Goal: Information Seeking & Learning: Learn about a topic

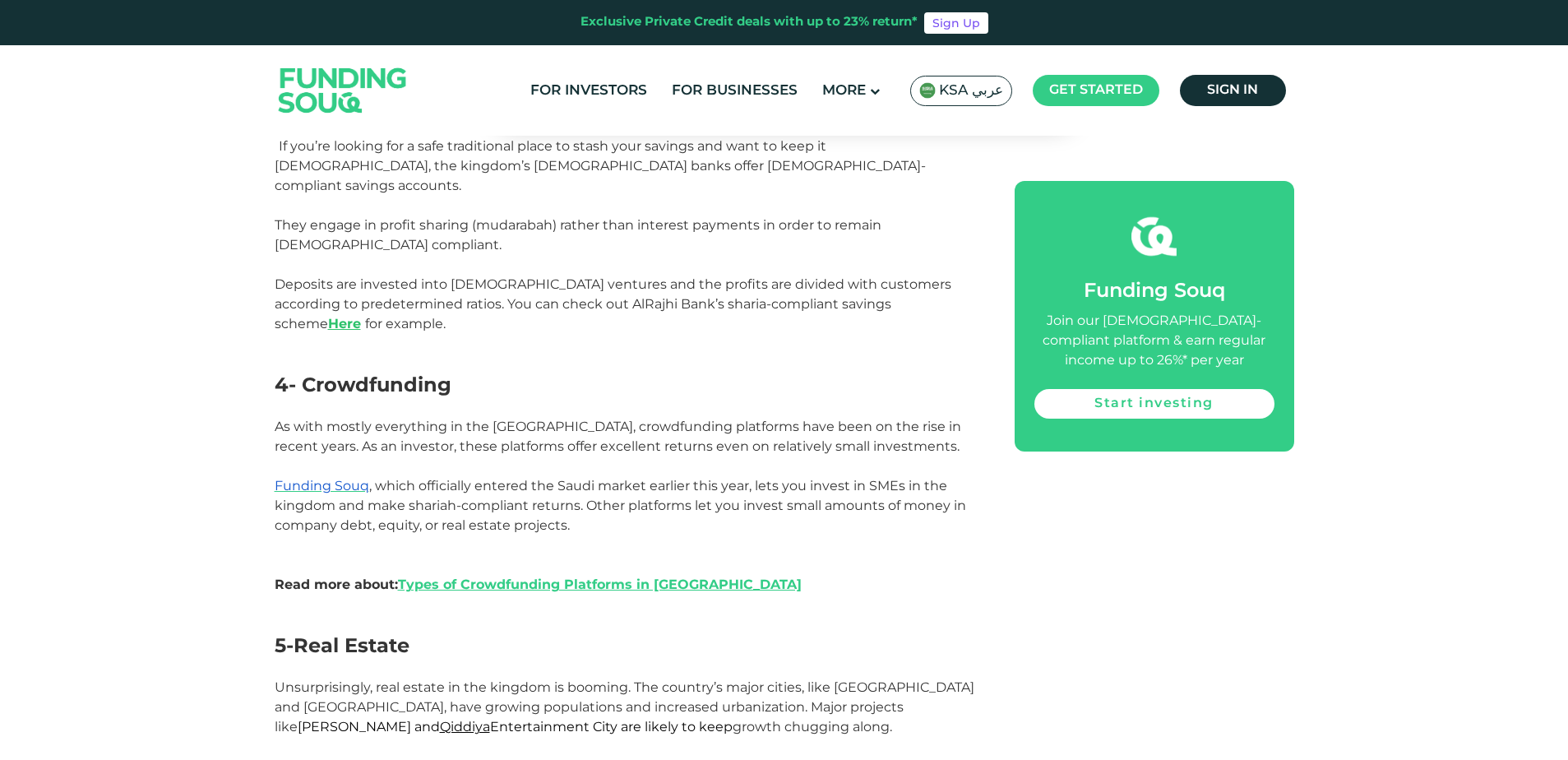
scroll to position [2027, 0]
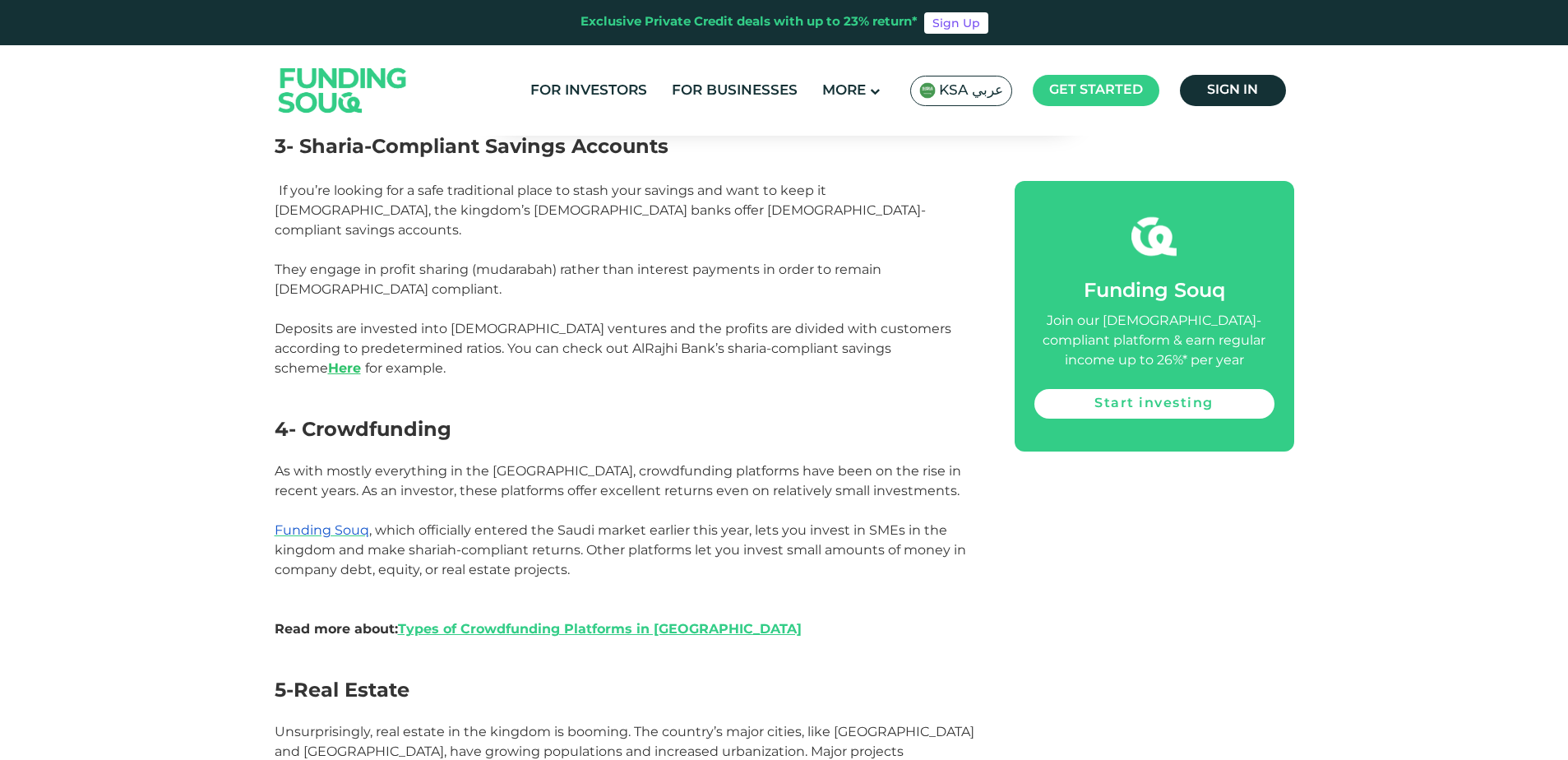
click at [1096, 107] on ul "For Investors For Businesses More About Us How It Works" at bounding box center [906, 90] width 776 height 38
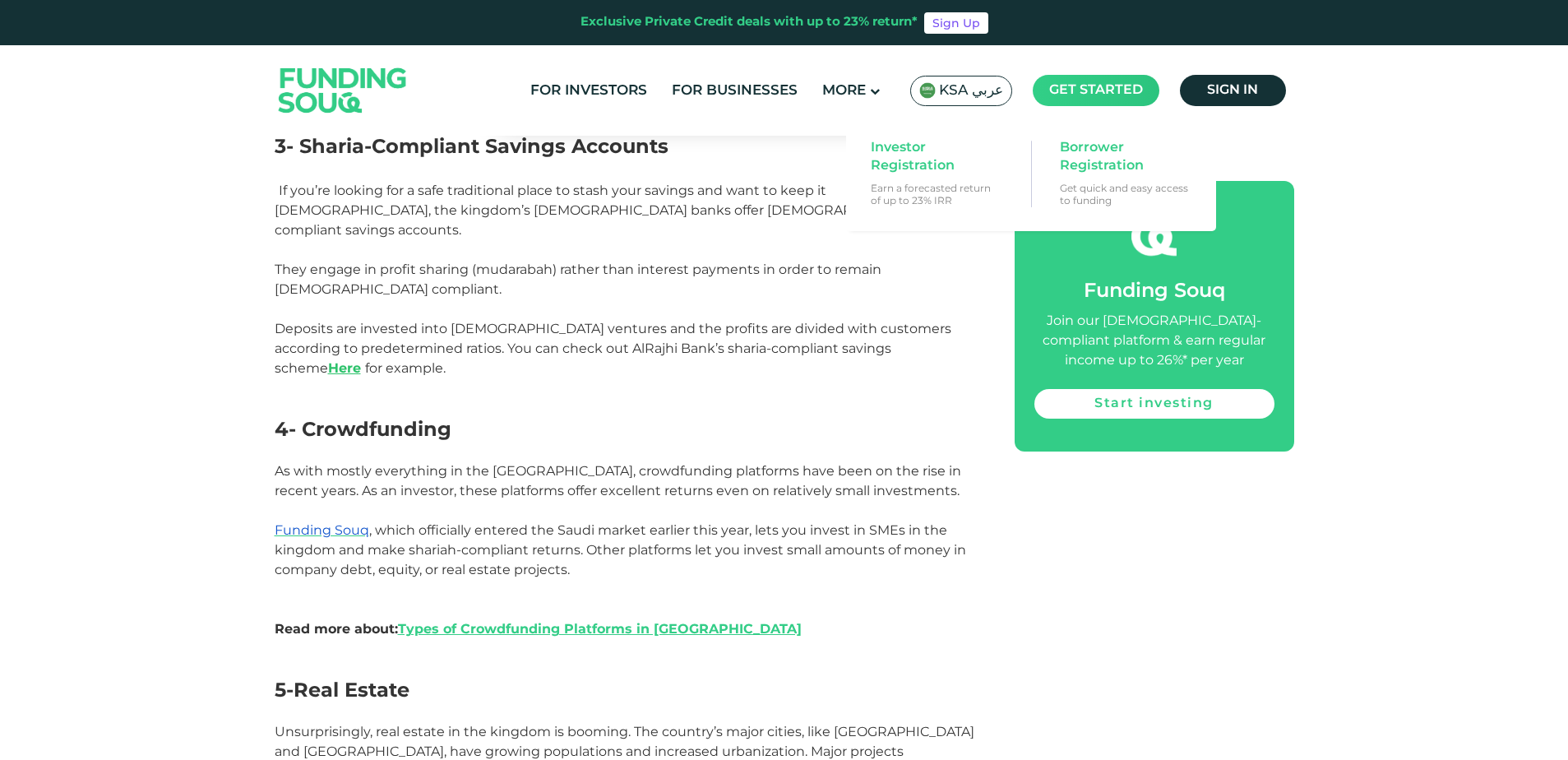
click at [1091, 101] on main "Get started" at bounding box center [1096, 90] width 126 height 31
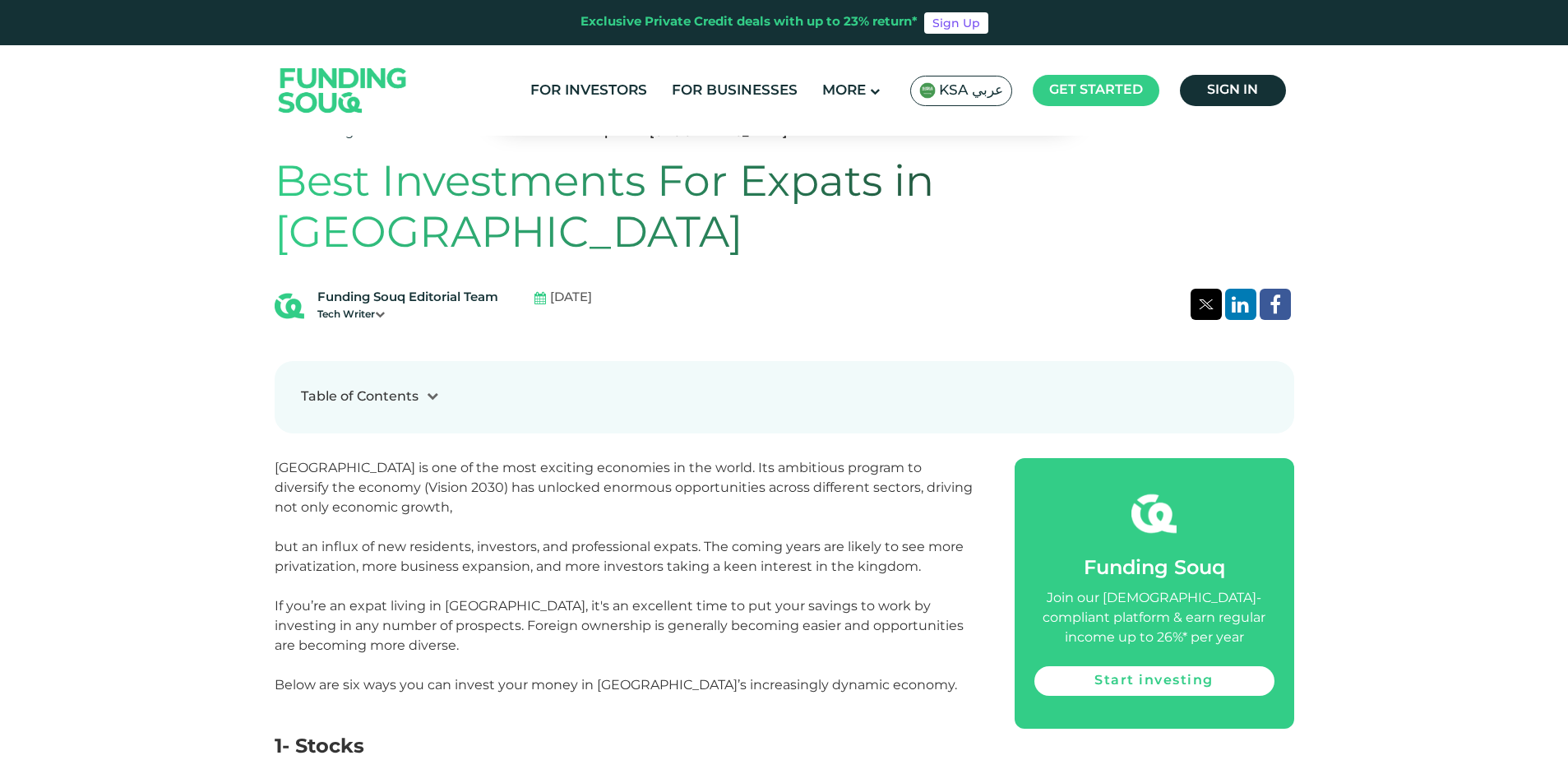
scroll to position [672, 0]
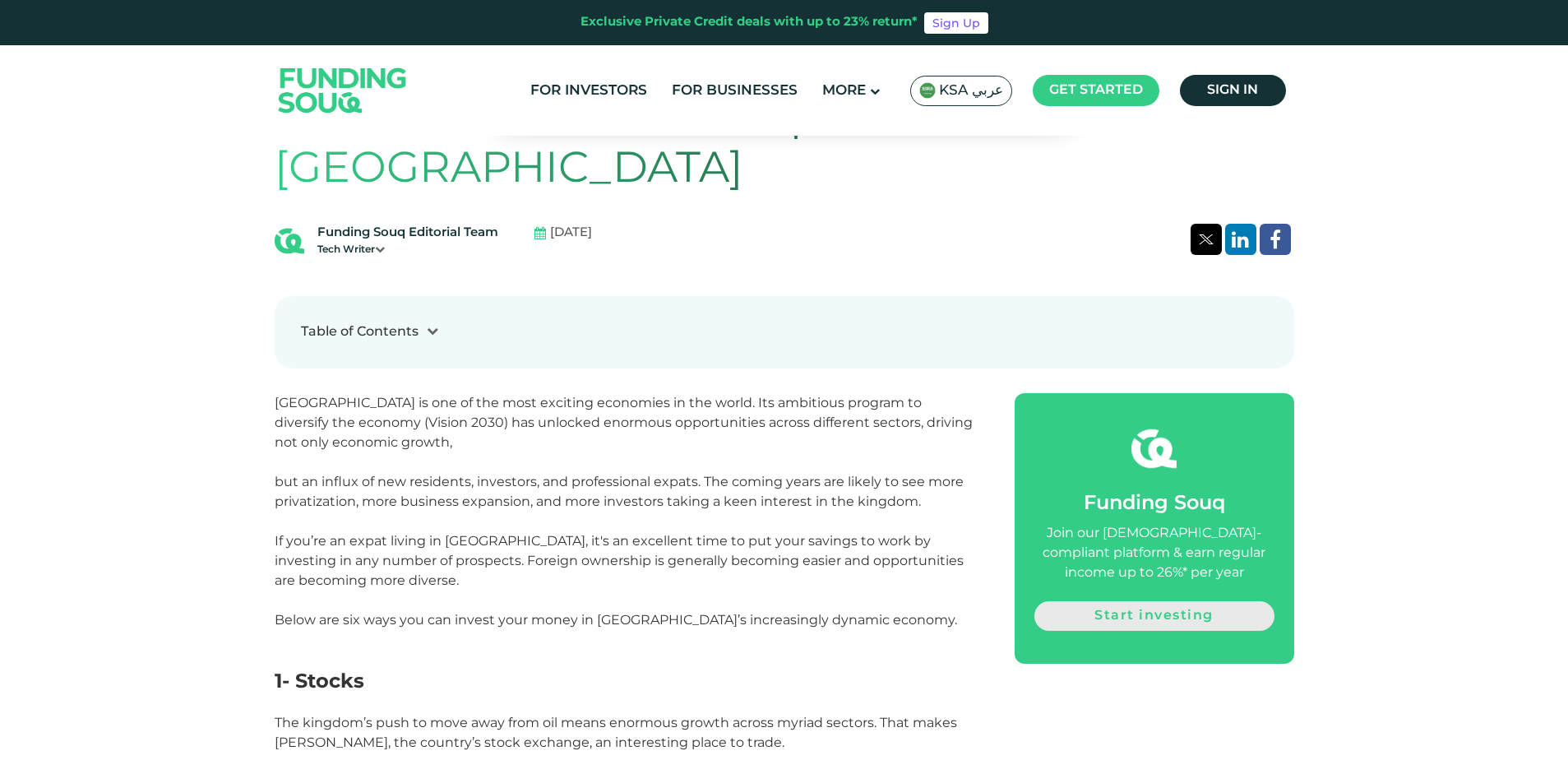
click at [1152, 601] on link "Start investing" at bounding box center [1154, 615] width 240 height 30
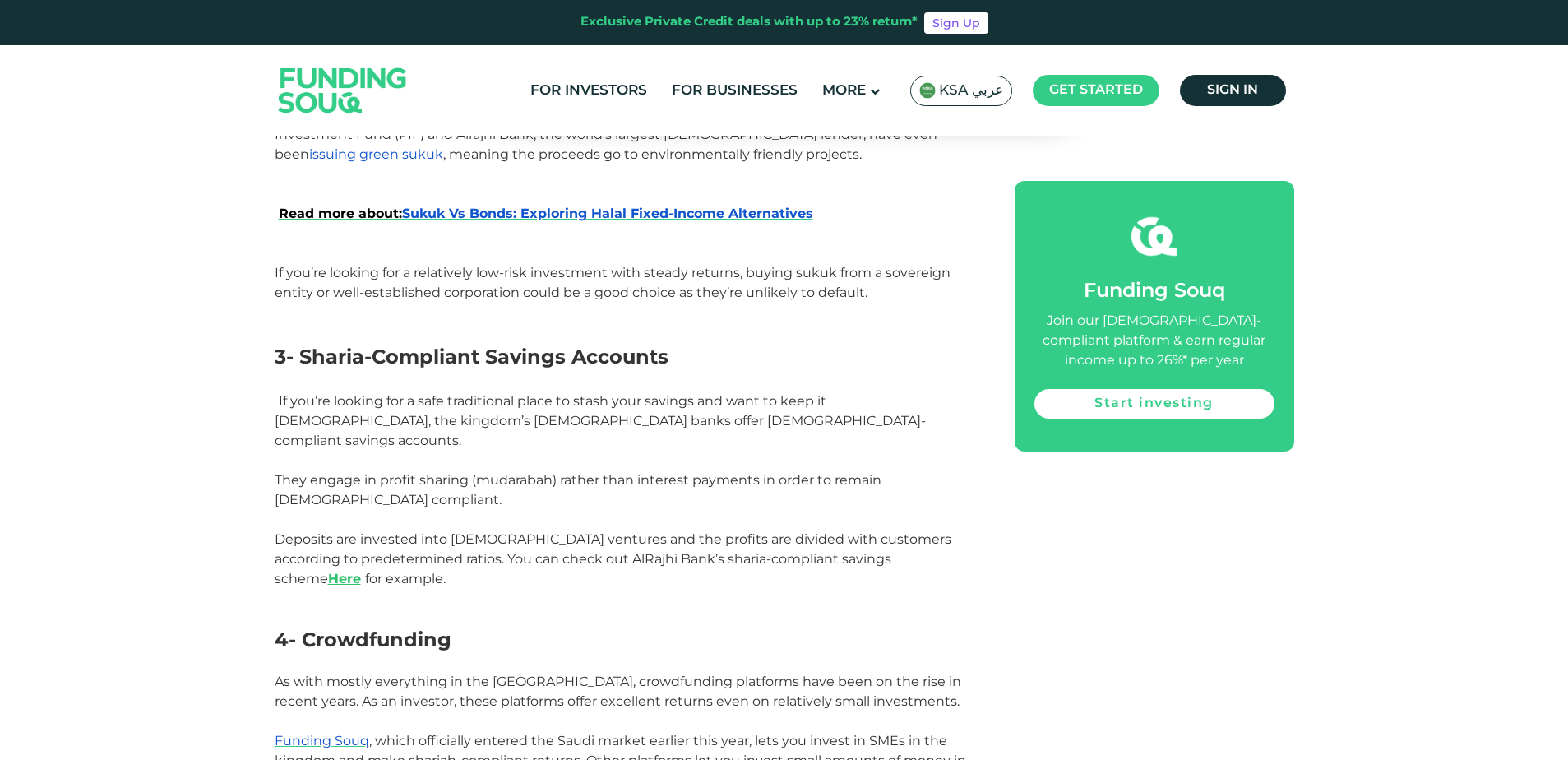
scroll to position [2023, 0]
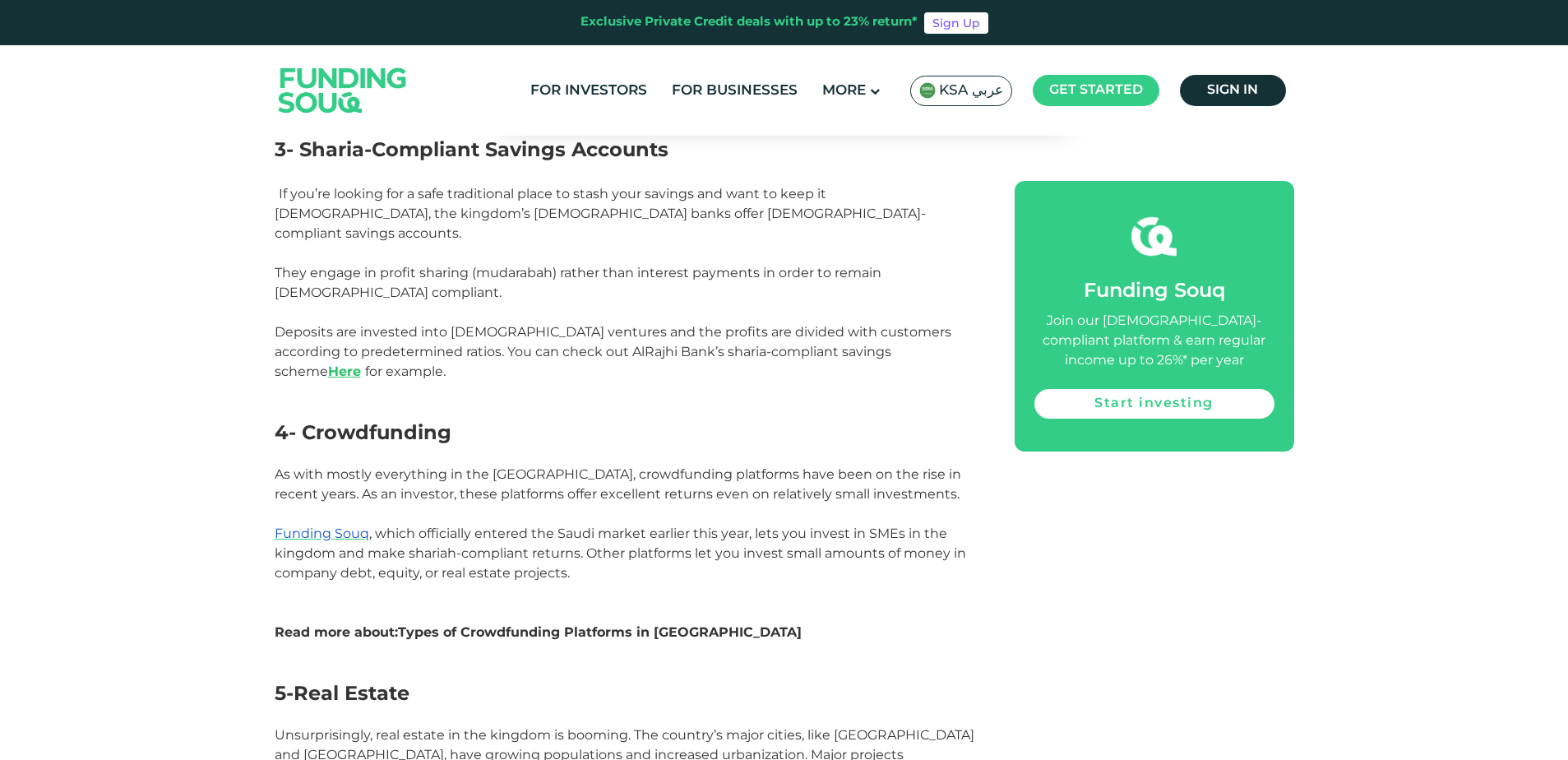
click at [539, 624] on link "Types of Crowdfunding Platforms in Saudi Arabia" at bounding box center [600, 631] width 404 height 15
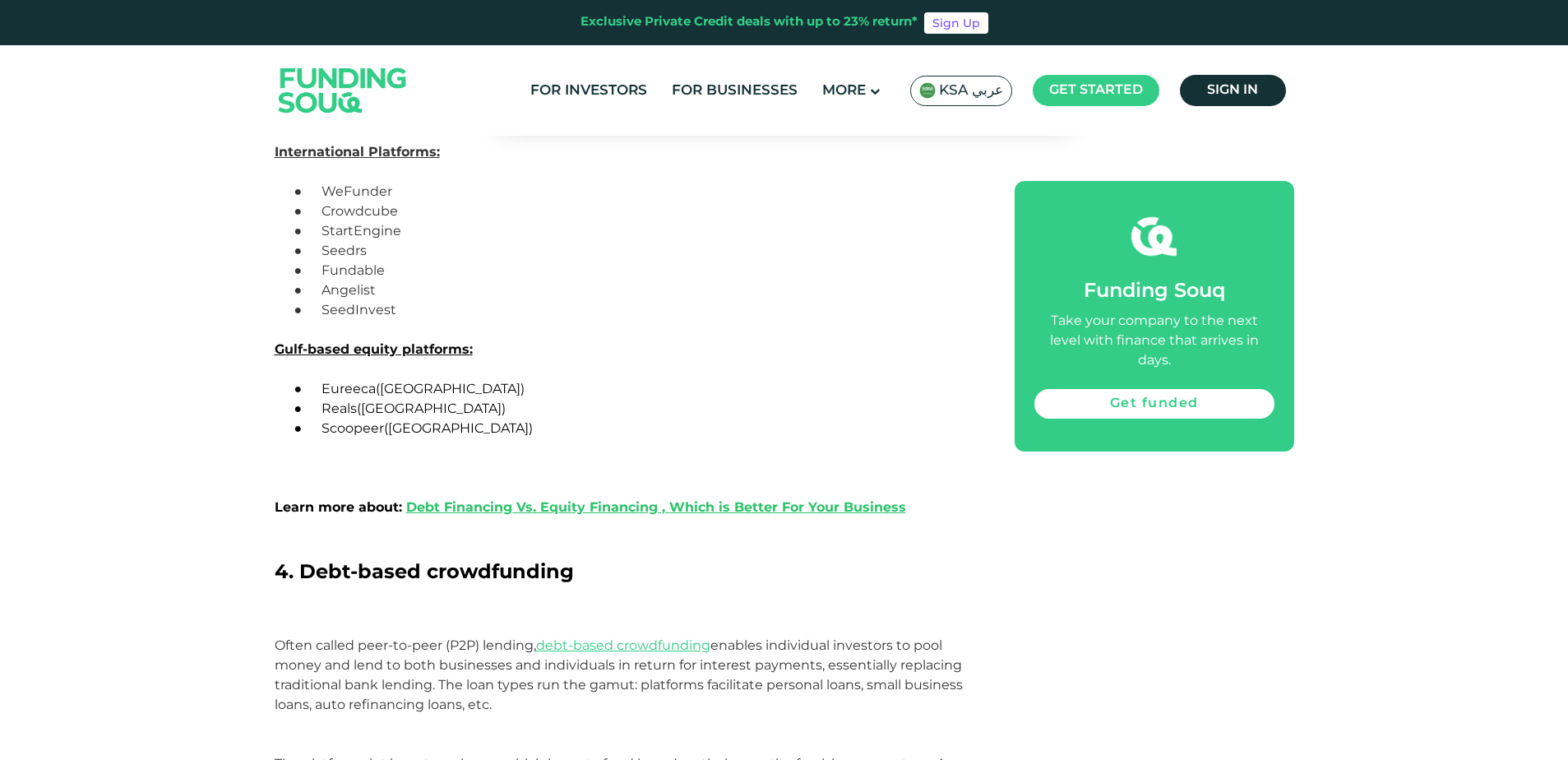
scroll to position [3089, 0]
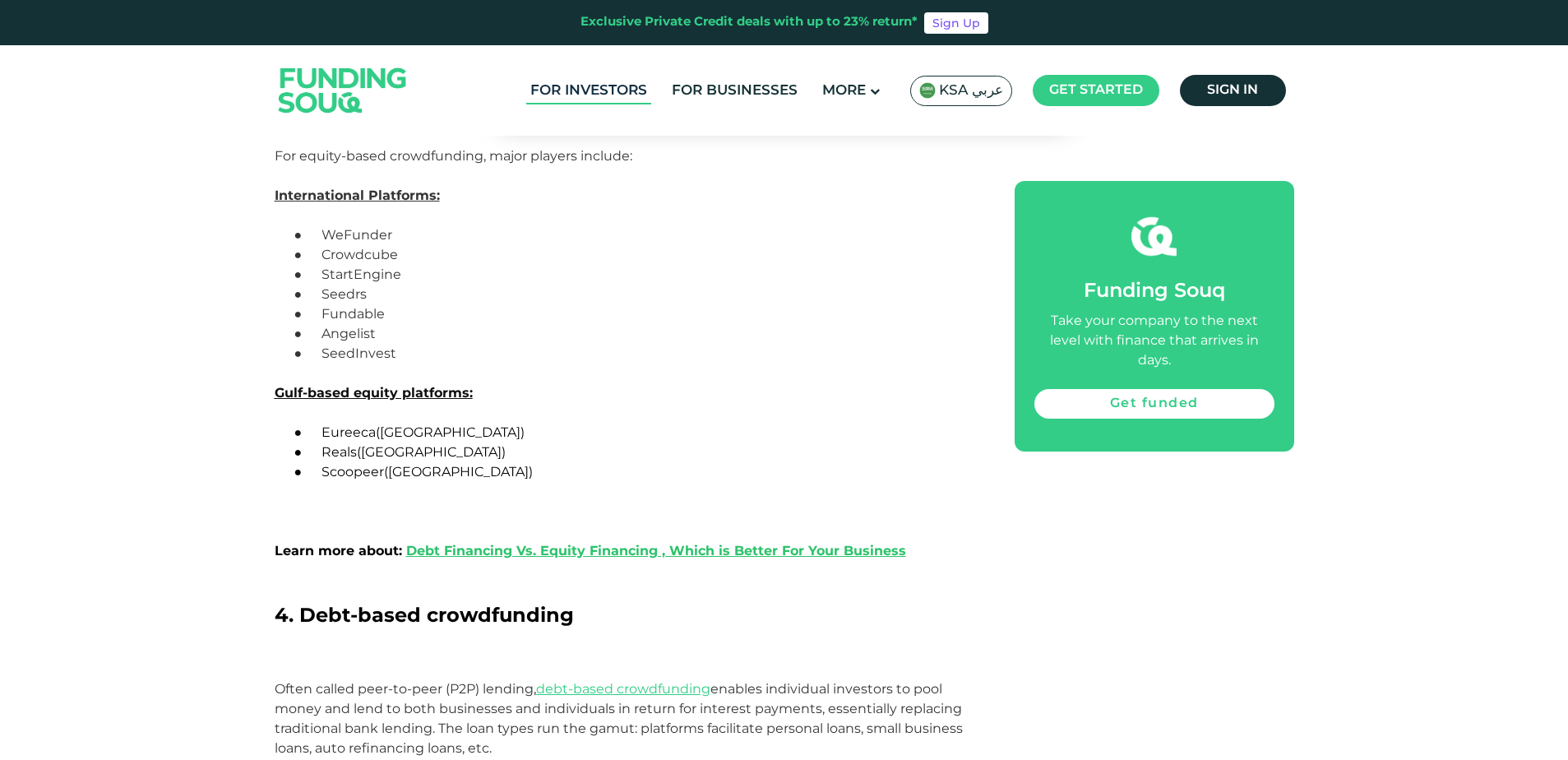
click at [617, 93] on link "For Investors" at bounding box center [589, 90] width 125 height 27
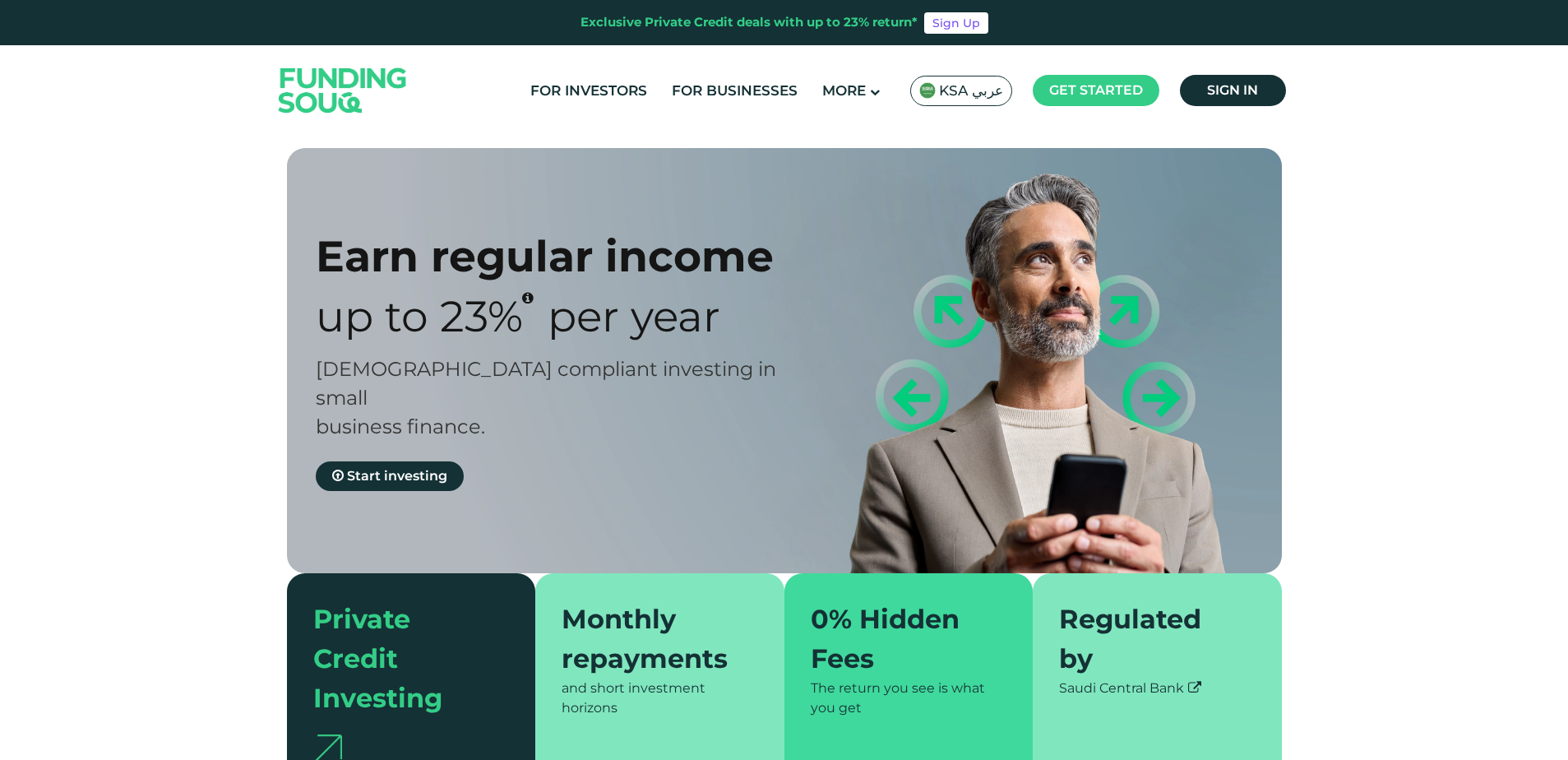
type tc-range-slider "4"
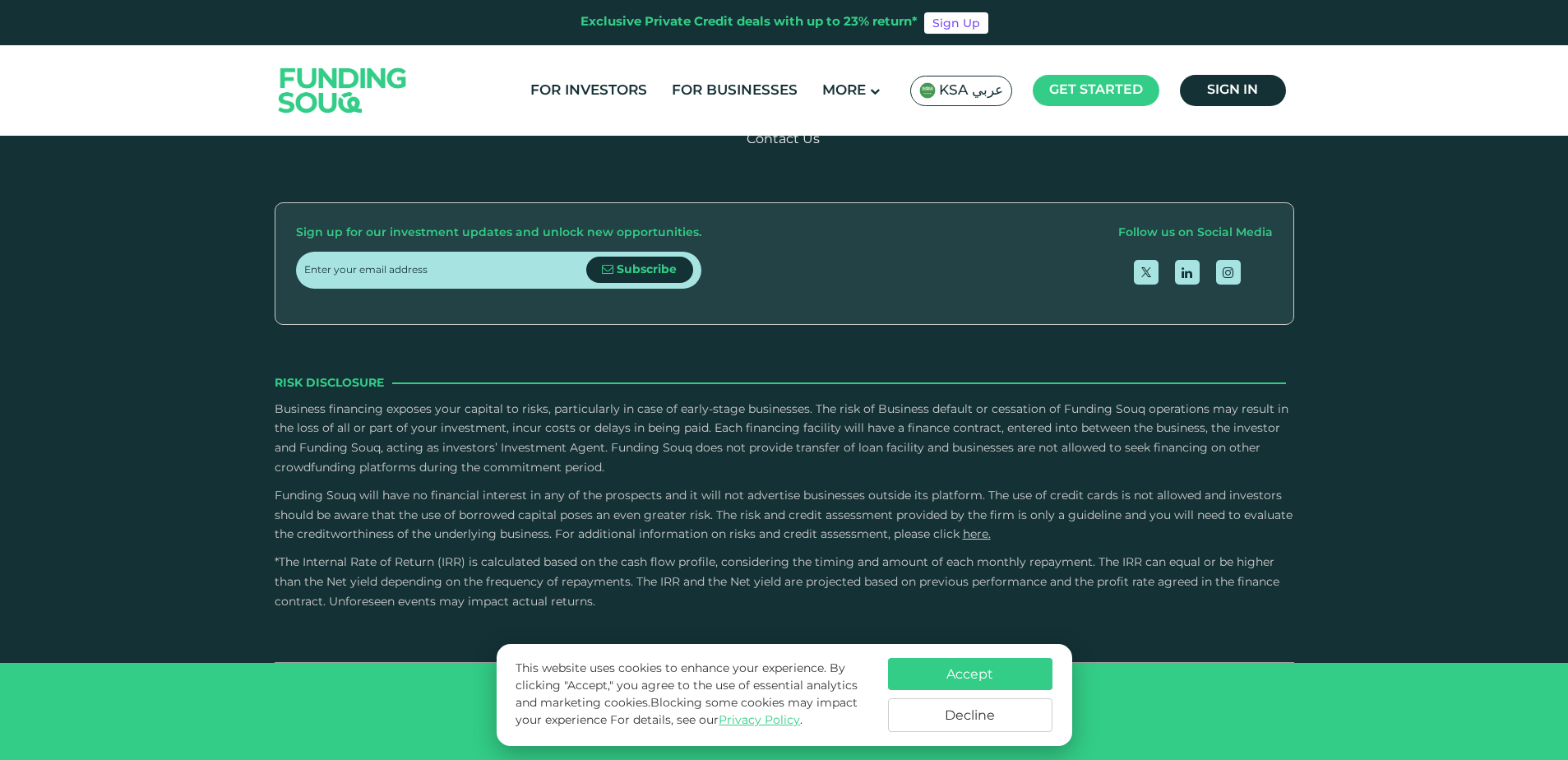
scroll to position [3135, 0]
type tc-range-slider "10000"
drag, startPoint x: 356, startPoint y: 400, endPoint x: 328, endPoint y: 400, distance: 28.0
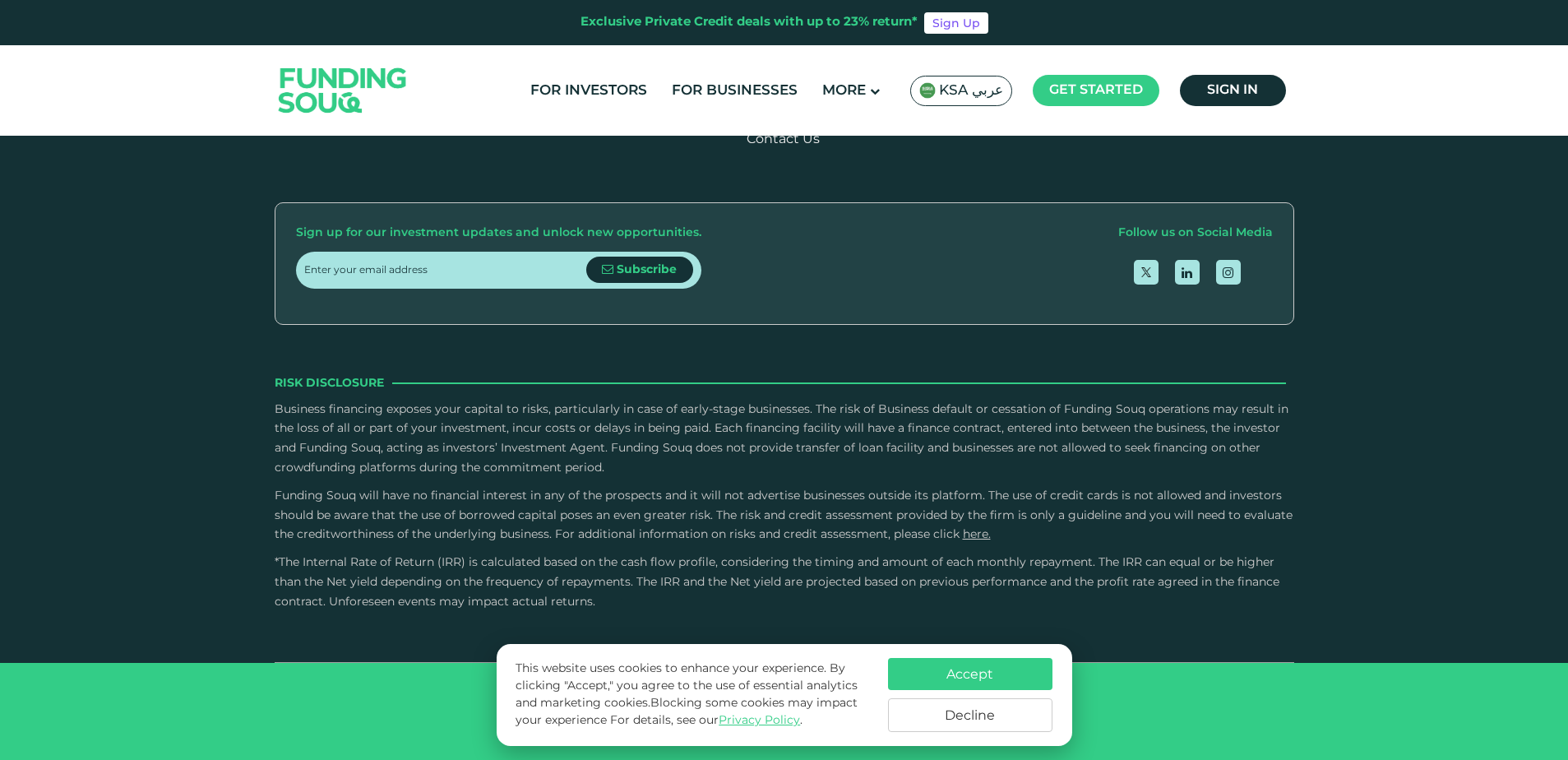
click at [924, 669] on button "Accept" at bounding box center [971, 674] width 165 height 32
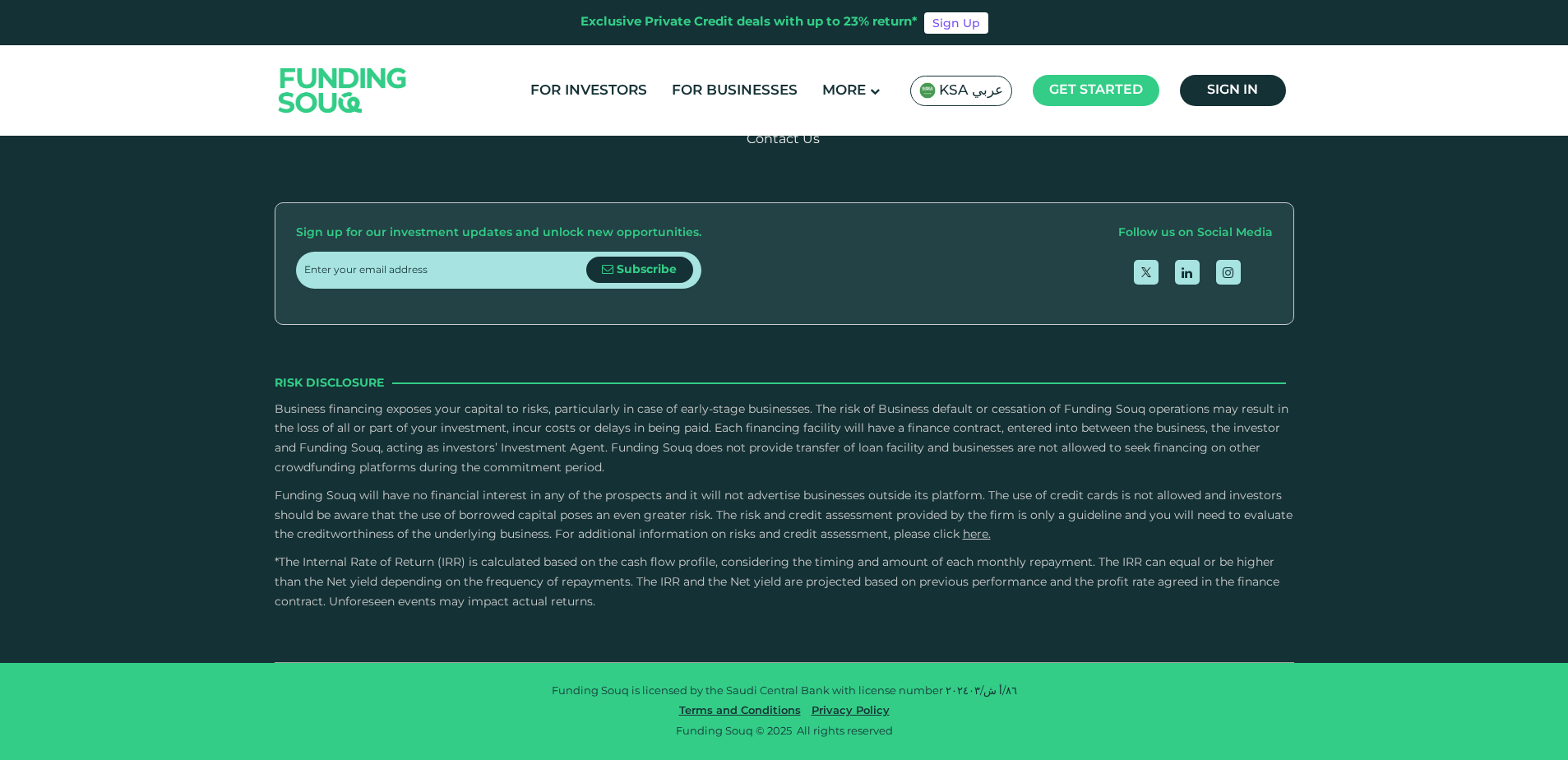
type tc-range-slider "10000"
drag, startPoint x: 364, startPoint y: 395, endPoint x: 318, endPoint y: 395, distance: 46.0
type tc-range-slider "10000"
drag, startPoint x: 819, startPoint y: 398, endPoint x: 604, endPoint y: 397, distance: 215.0
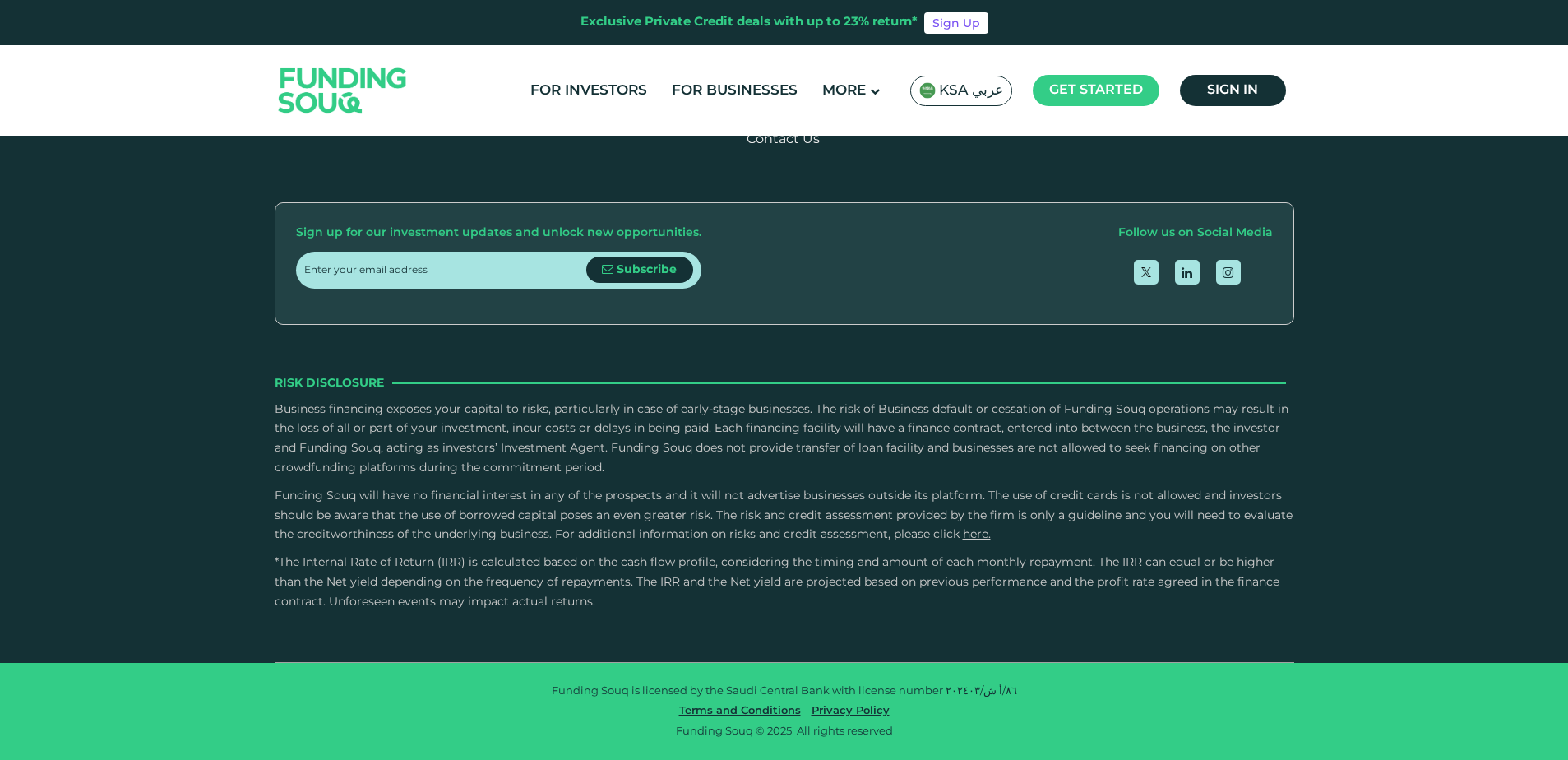
type tc-range-slider "1"
radio input "true"
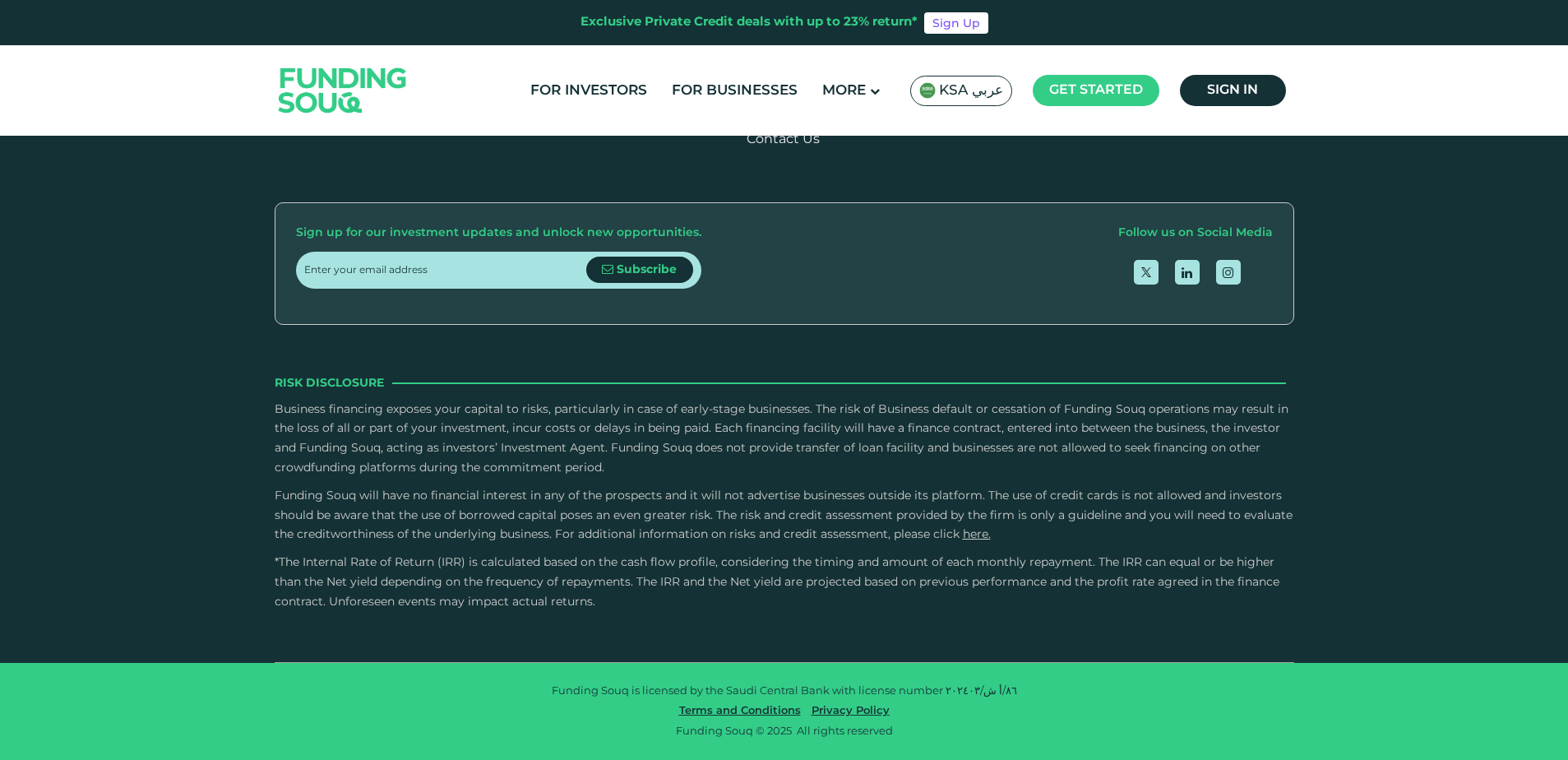
radio input "true"
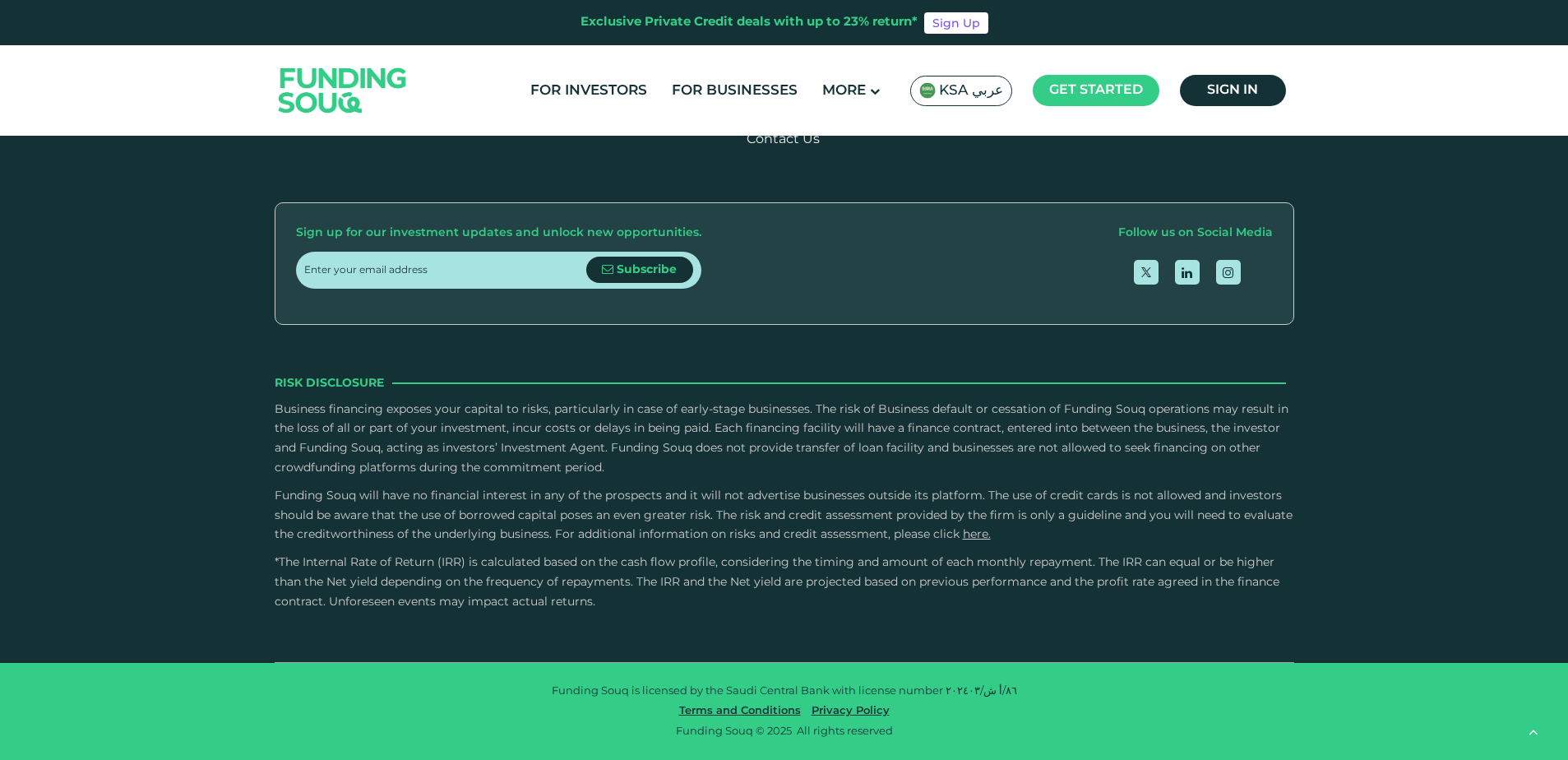
scroll to position [2847, 0]
